Goal: Task Accomplishment & Management: Manage account settings

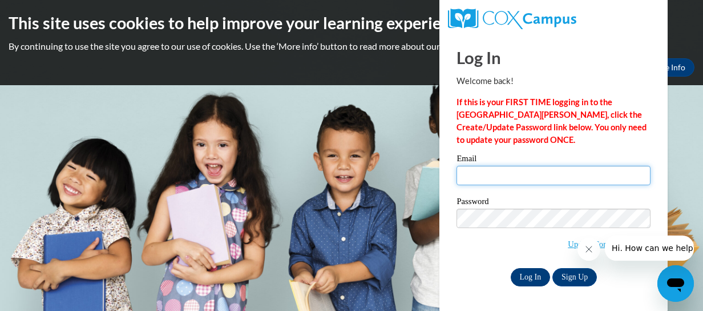
type input "[EMAIL_ADDRESS][DOMAIN_NAME]"
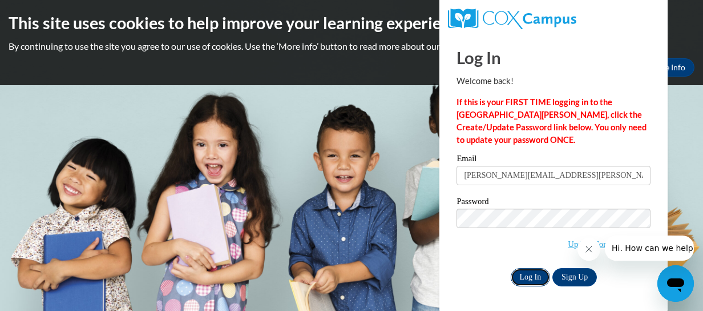
click at [530, 278] on input "Log In" at bounding box center [531, 277] width 40 height 18
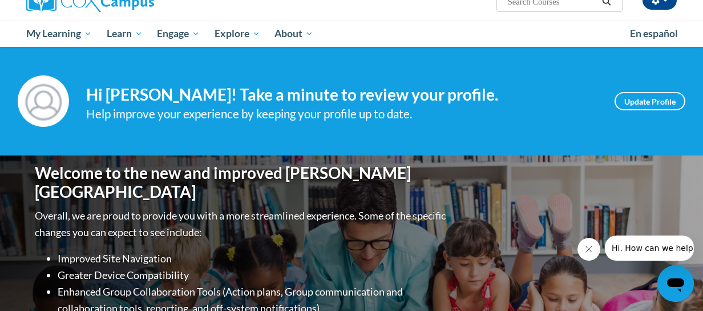
scroll to position [102, 0]
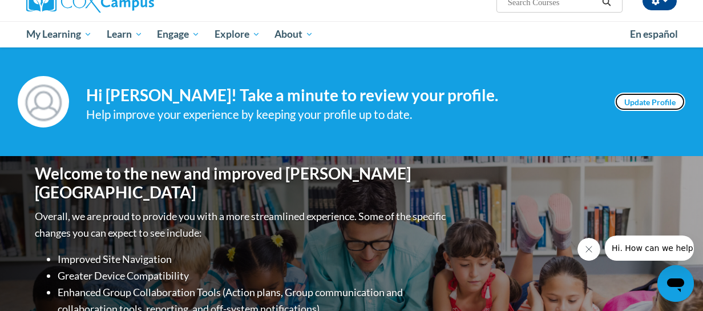
click at [659, 96] on link "Update Profile" at bounding box center [650, 101] width 71 height 18
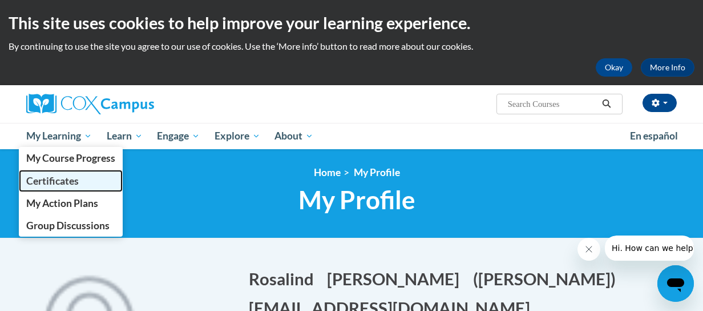
click at [57, 181] on span "Certificates" at bounding box center [52, 181] width 53 height 12
